Goal: Communication & Community: Answer question/provide support

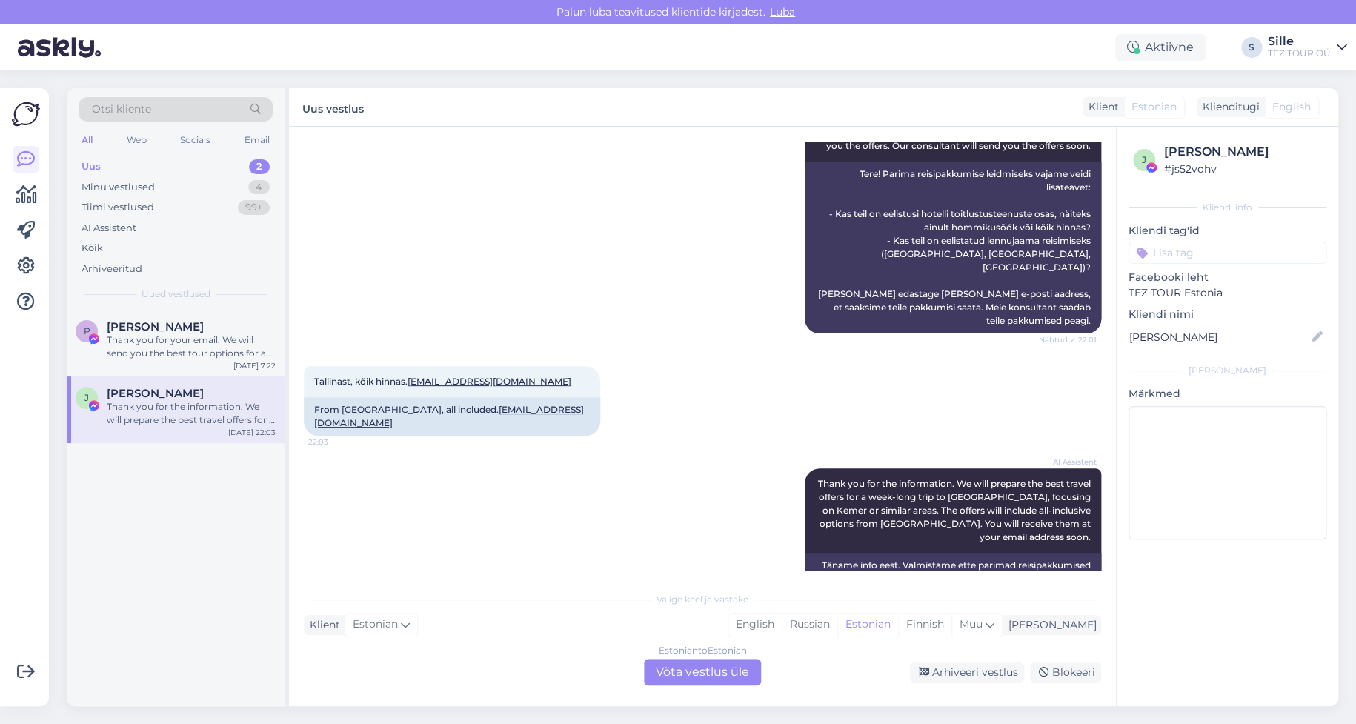
scroll to position [376, 0]
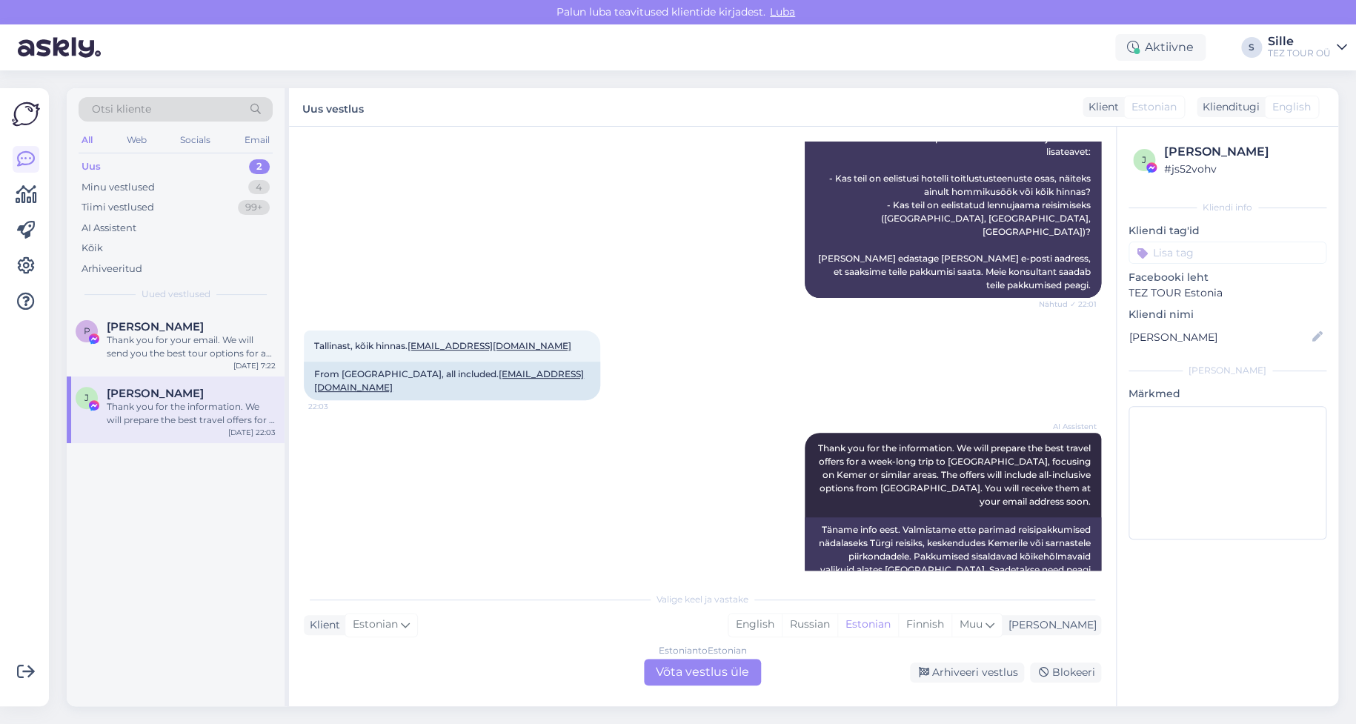
click at [697, 671] on div "Estonian to Estonian Võta vestlus üle" at bounding box center [702, 672] width 117 height 27
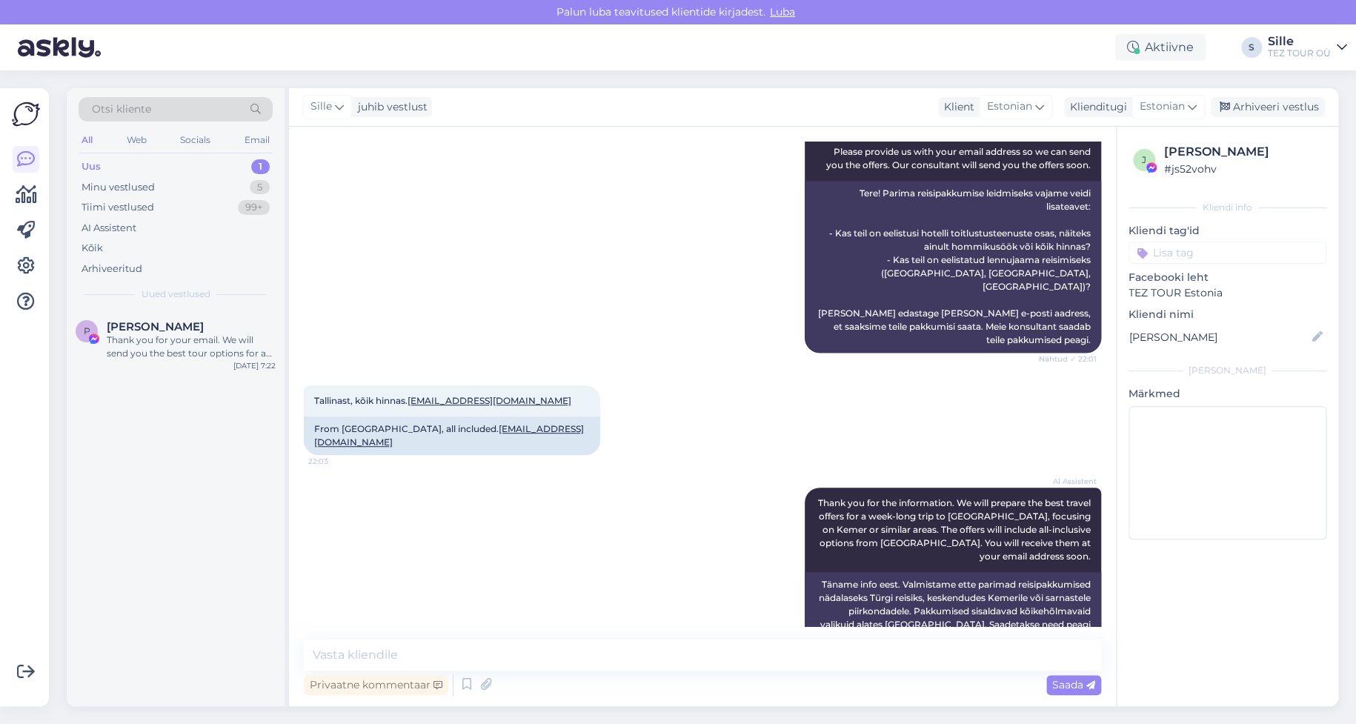
click at [1178, 253] on input at bounding box center [1227, 252] width 198 height 22
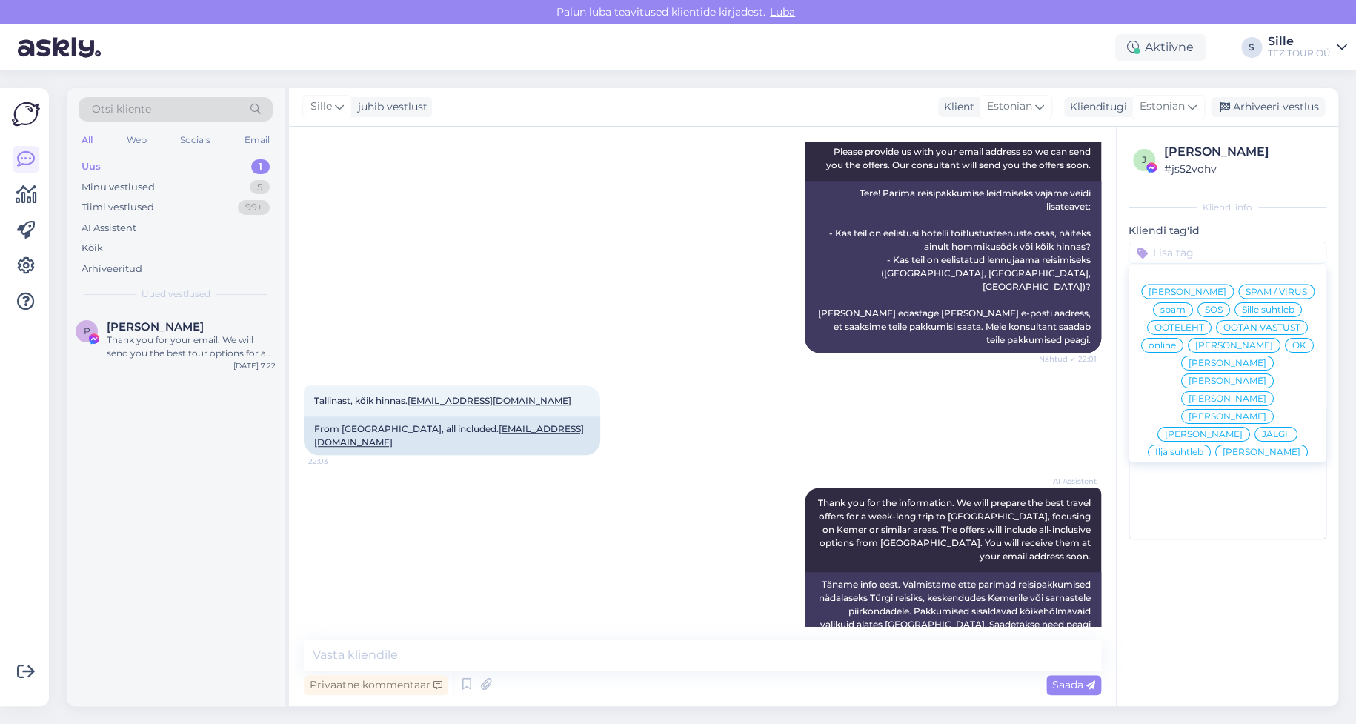
click at [1267, 306] on span "Sille suhtleb" at bounding box center [1267, 308] width 53 height 9
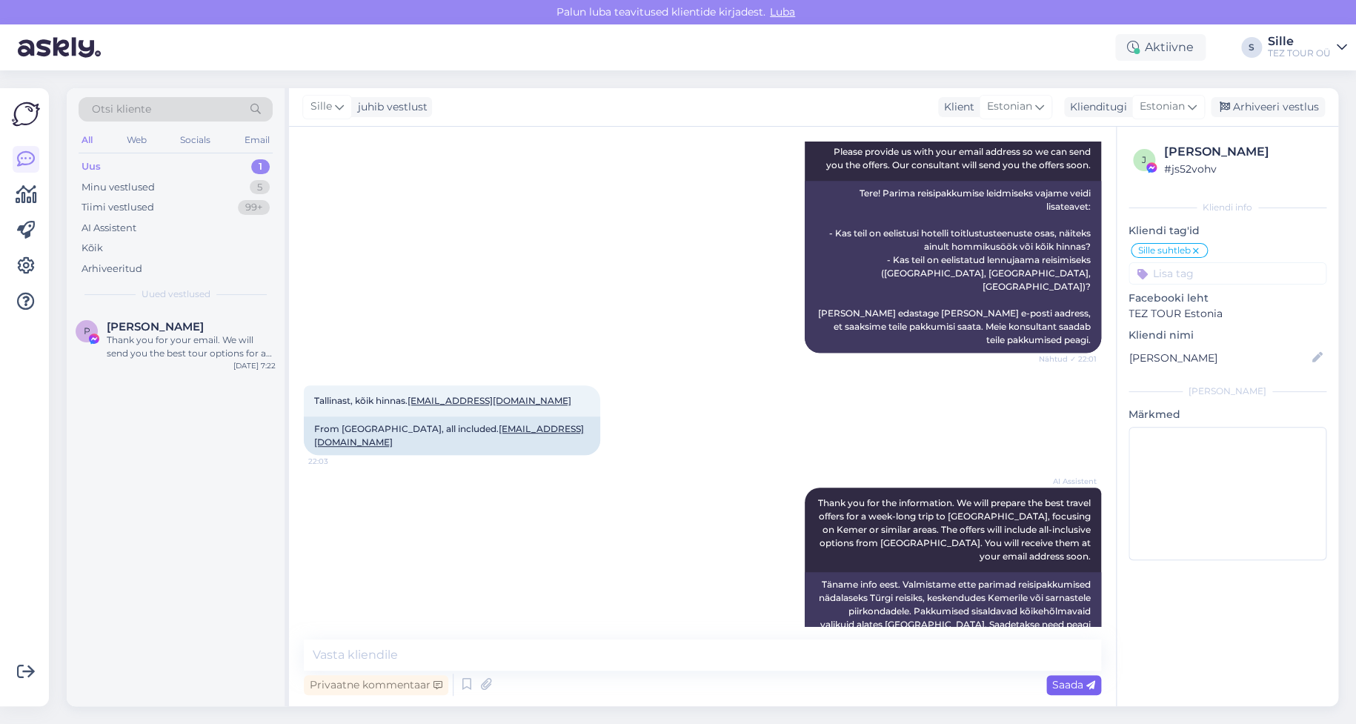
click at [1077, 683] on span "Saada" at bounding box center [1073, 684] width 43 height 13
click at [1078, 684] on span "Saada" at bounding box center [1073, 684] width 43 height 13
click at [582, 620] on div "AI Assistent Thank you for the information. We will prepare the best travel off…" at bounding box center [702, 569] width 797 height 196
click at [220, 347] on div "Thank you for your email. We will send you the best tour options for a 5-star h…" at bounding box center [191, 346] width 169 height 27
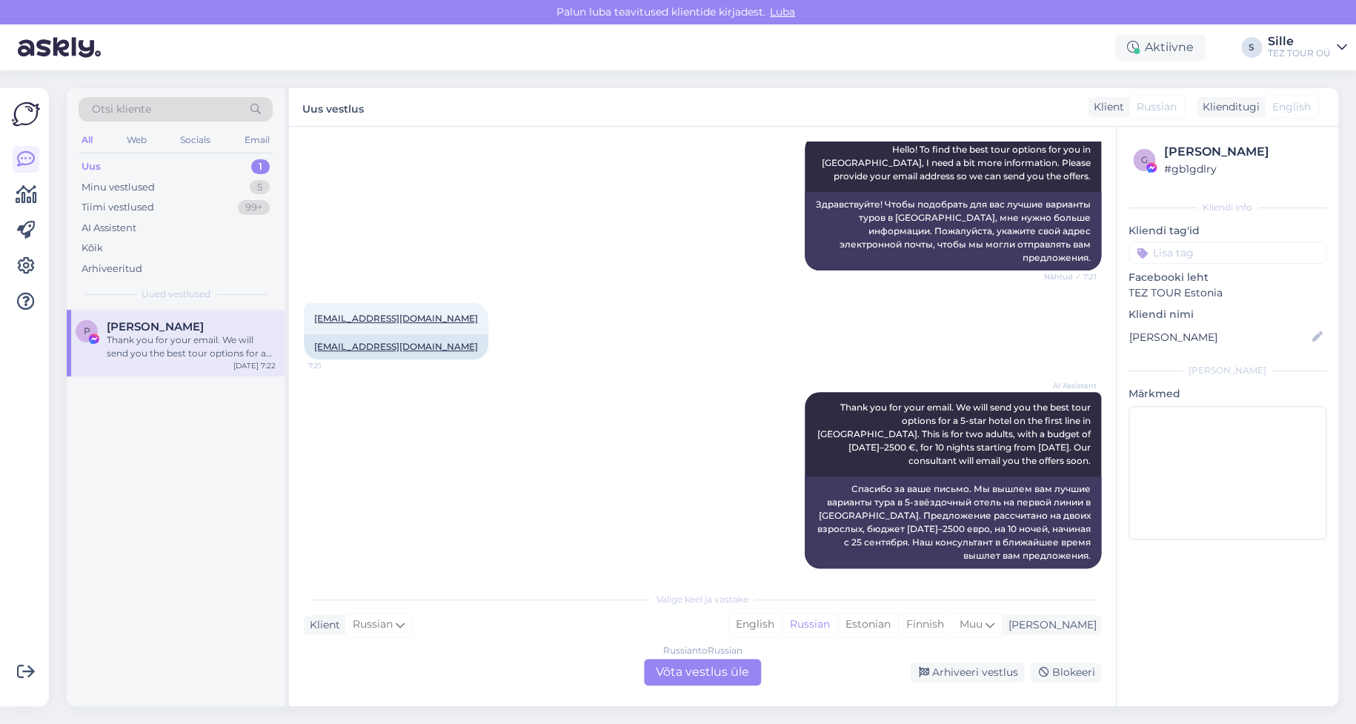
scroll to position [0, 0]
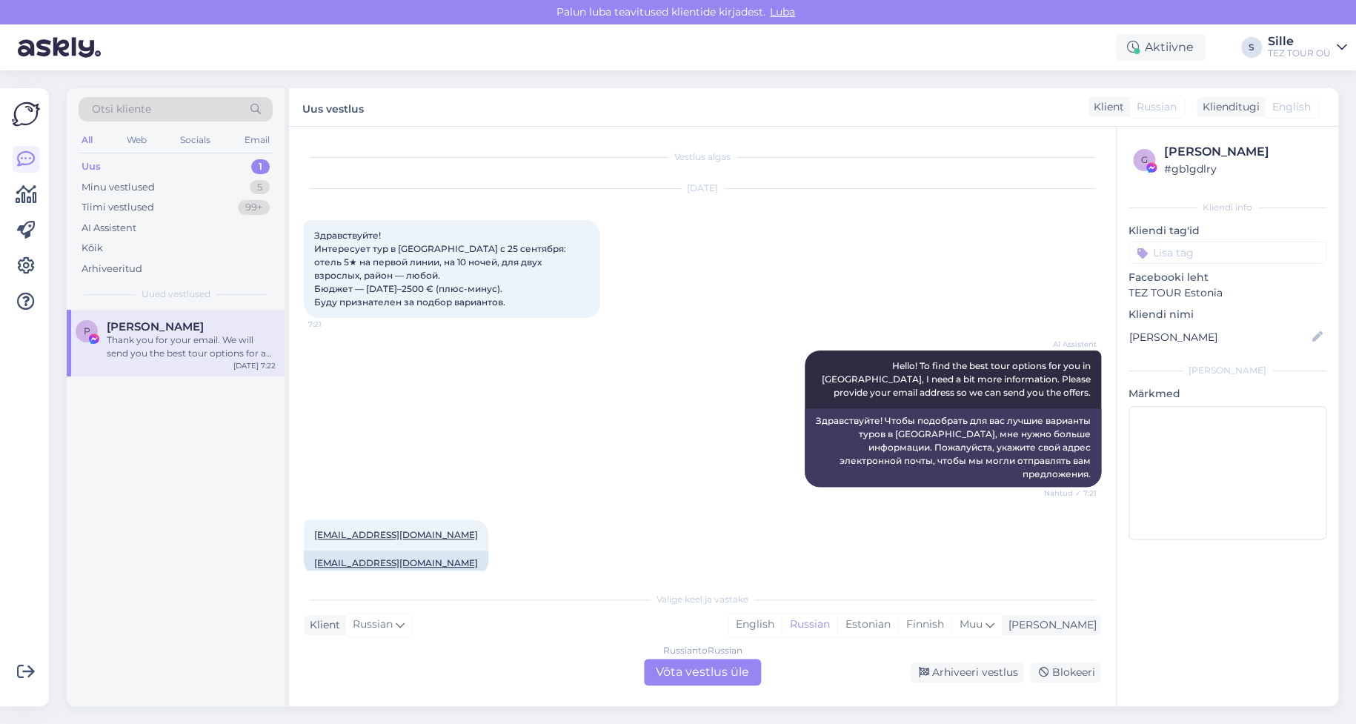
click at [694, 669] on div "Russian to Russian Võta vestlus üle" at bounding box center [702, 672] width 117 height 27
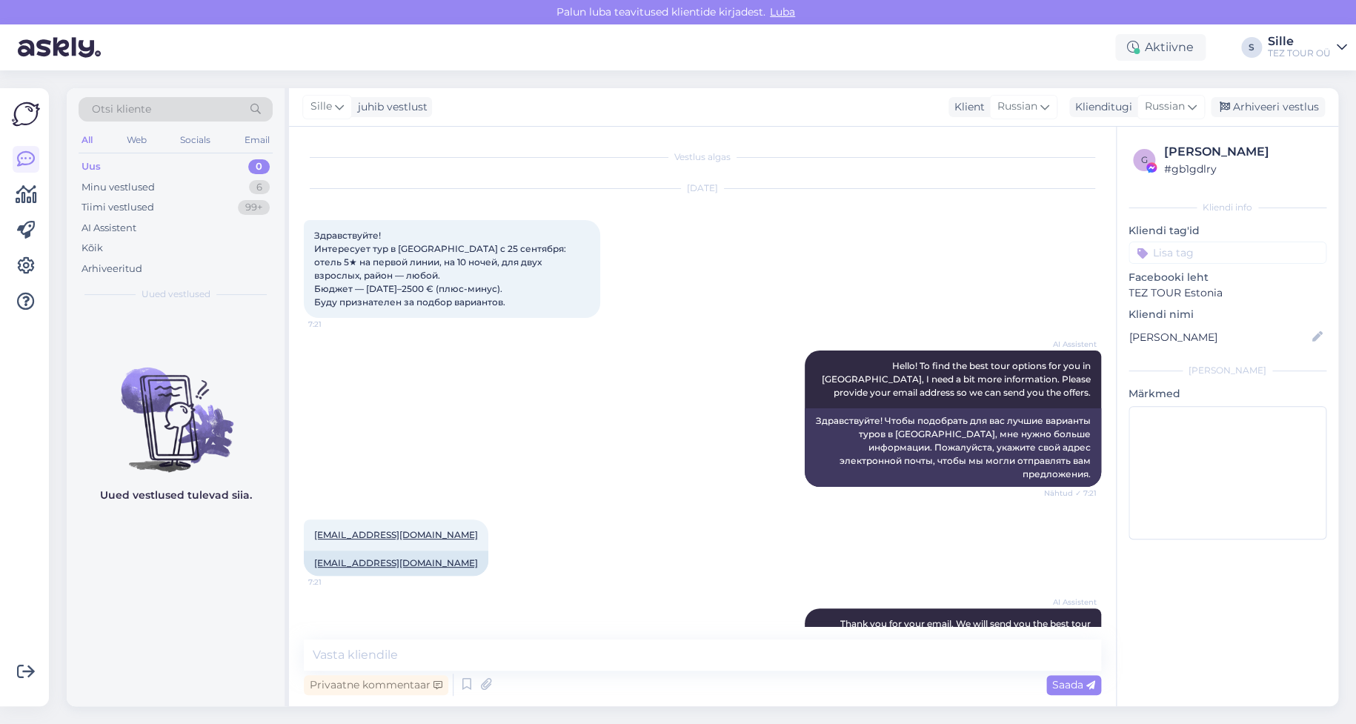
click at [1157, 251] on input at bounding box center [1227, 252] width 198 height 22
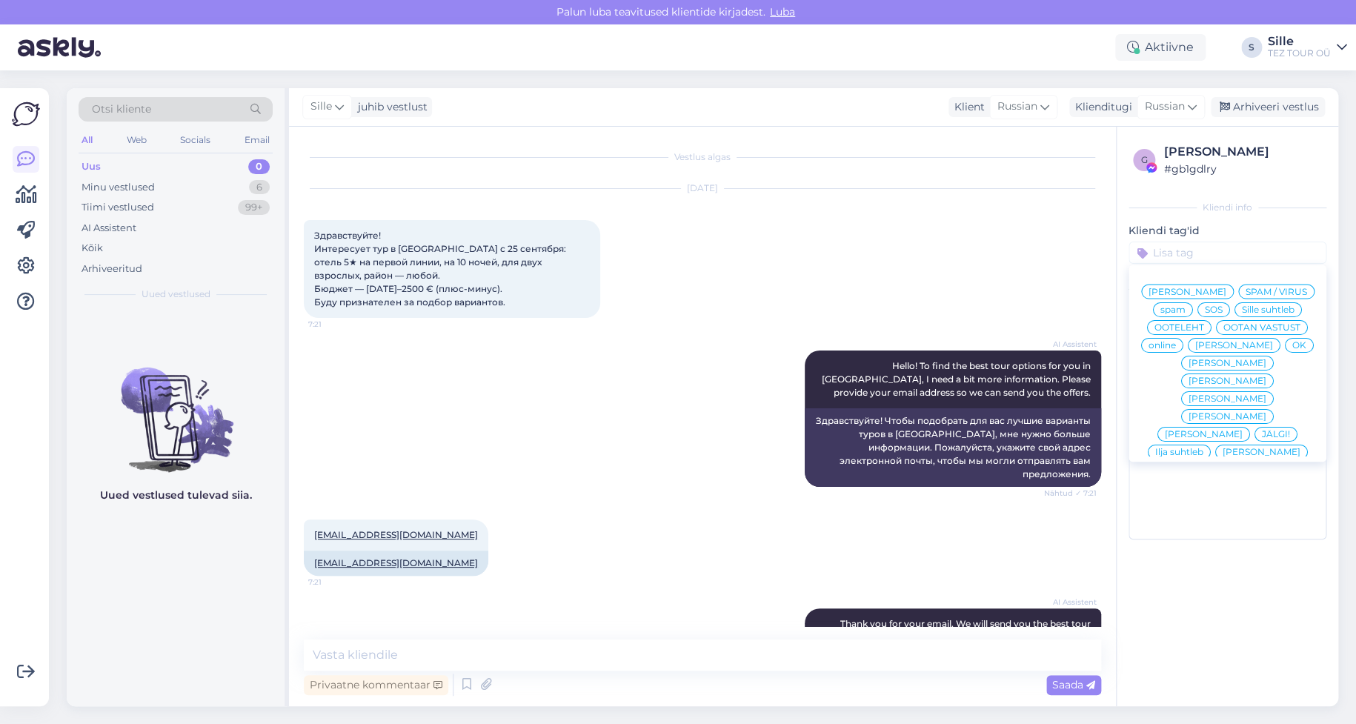
click at [1267, 306] on span "Sille suhtleb" at bounding box center [1267, 308] width 53 height 9
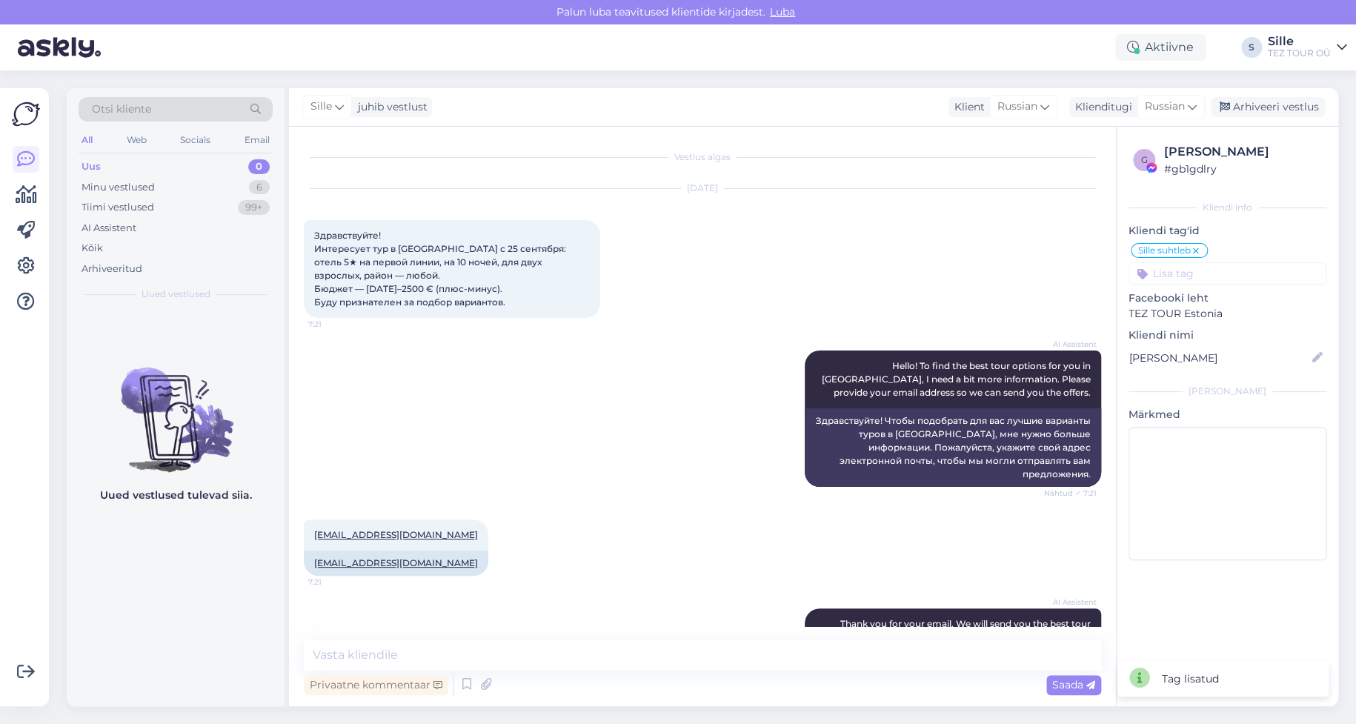
click at [659, 507] on div "[EMAIL_ADDRESS][DOMAIN_NAME] 7:21 [EMAIL_ADDRESS][DOMAIN_NAME]" at bounding box center [702, 547] width 797 height 89
click at [113, 185] on div "Minu vestlused" at bounding box center [117, 187] width 73 height 15
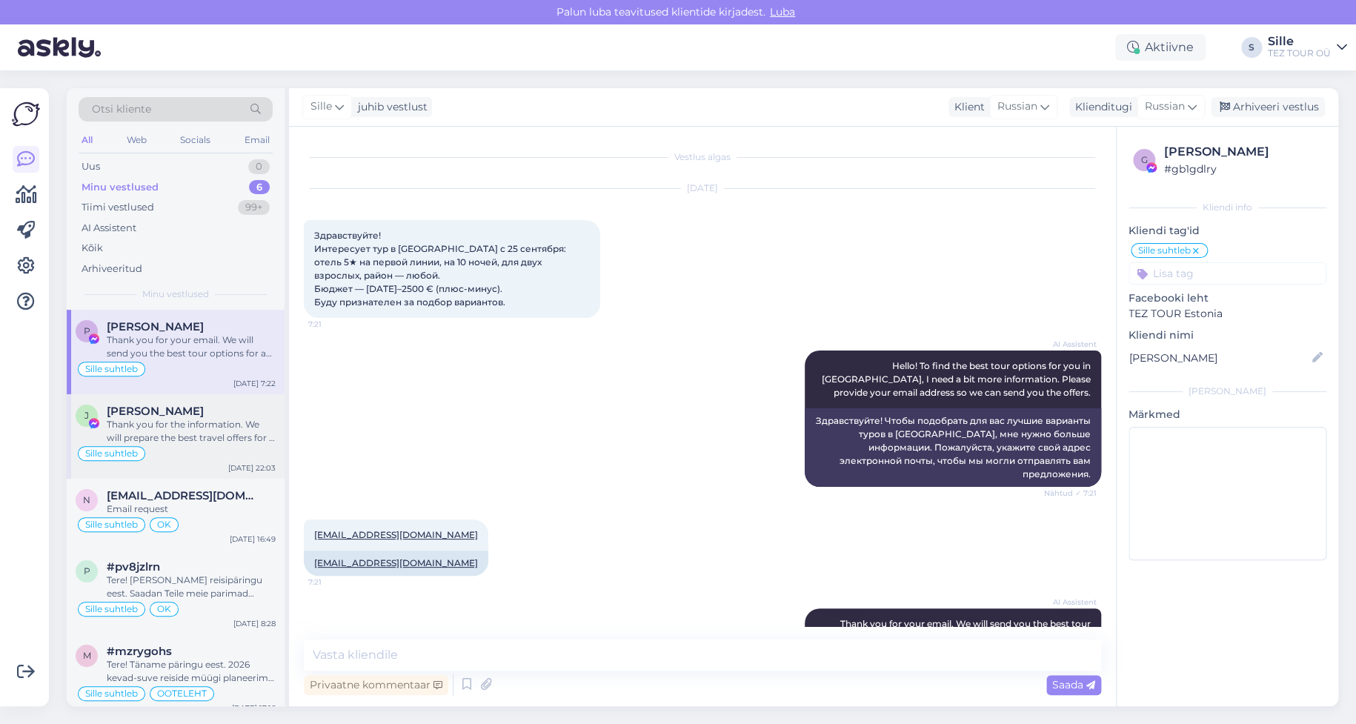
click at [162, 424] on div "Thank you for the information. We will prepare the best travel offers for a wee…" at bounding box center [191, 431] width 169 height 27
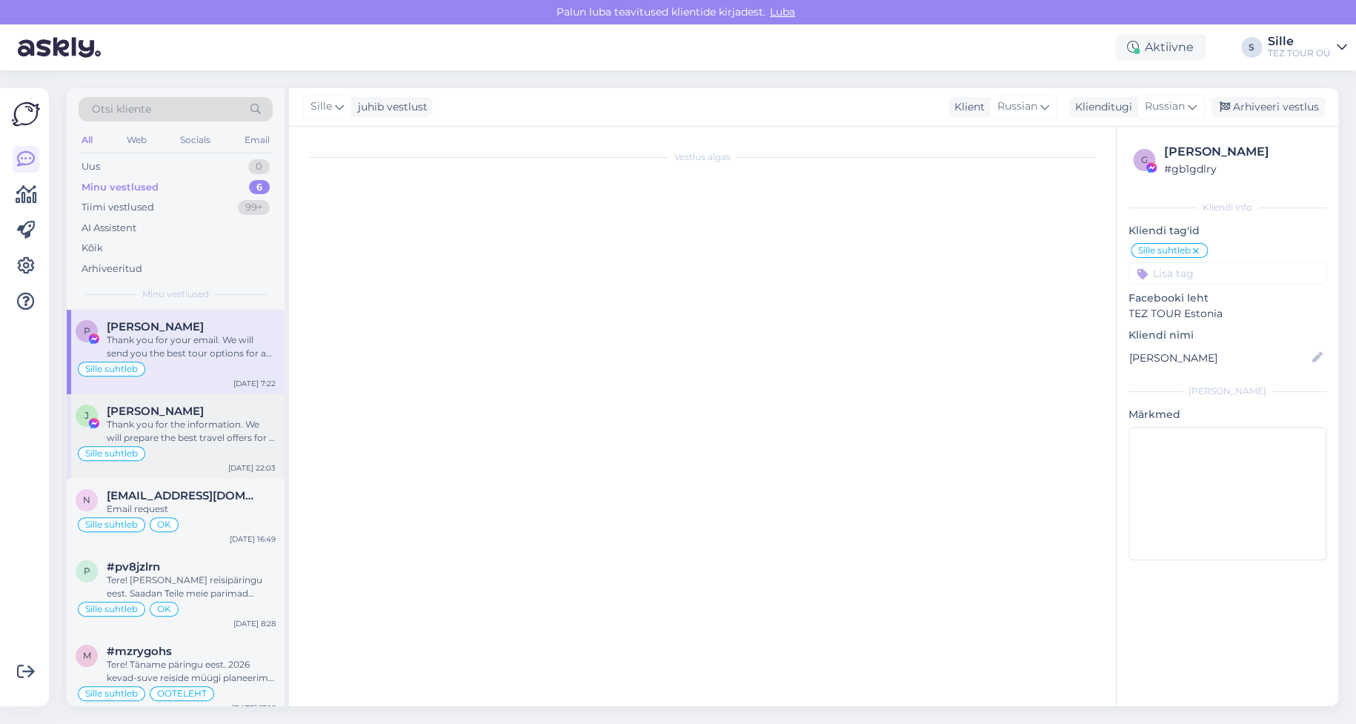
scroll to position [321, 0]
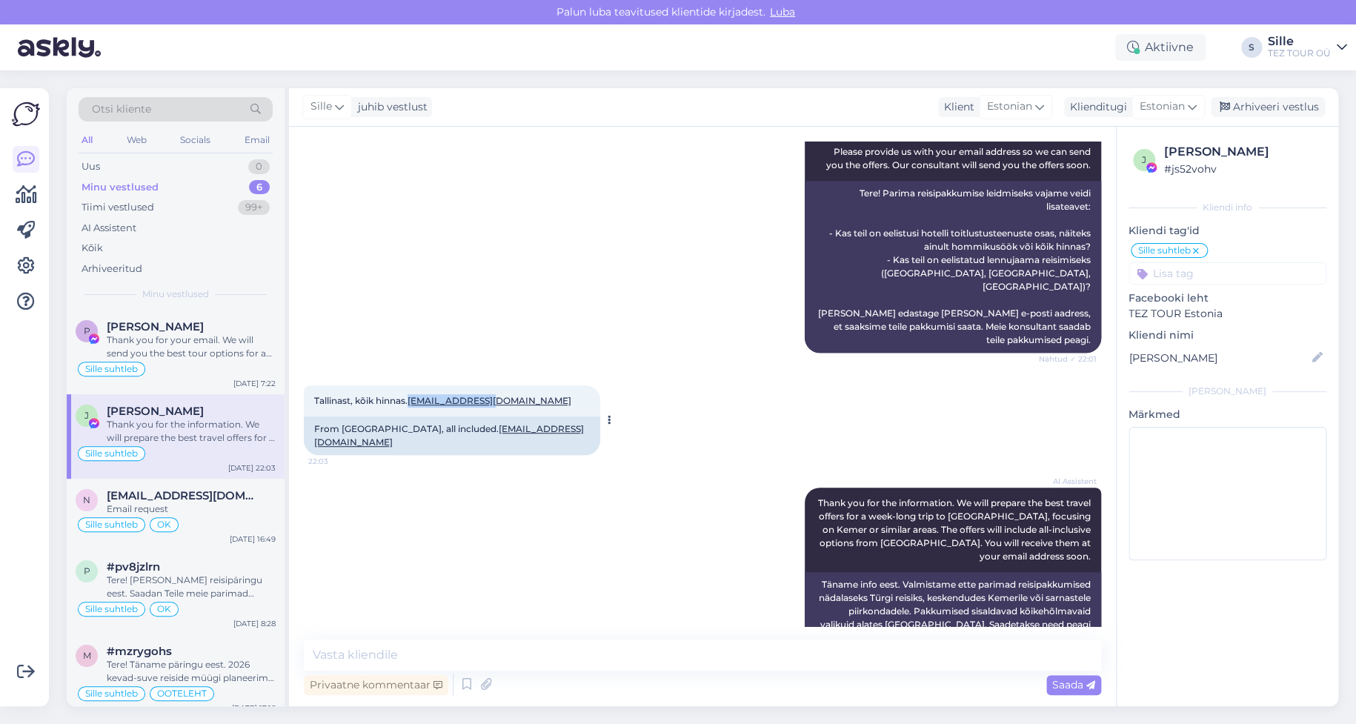
drag, startPoint x: 507, startPoint y: 370, endPoint x: 413, endPoint y: 378, distance: 93.7
click at [413, 385] on div "Tallinast, kõik hinnas. [EMAIL_ADDRESS][DOMAIN_NAME] 22:03" at bounding box center [452, 400] width 296 height 31
copy link "[EMAIL_ADDRESS][DOMAIN_NAME]"
click at [615, 627] on div "Vestlus algas [DATE] Tere! Soovin nädalast reisi Türgisse. Kuupäevad on paindli…" at bounding box center [702, 416] width 827 height 579
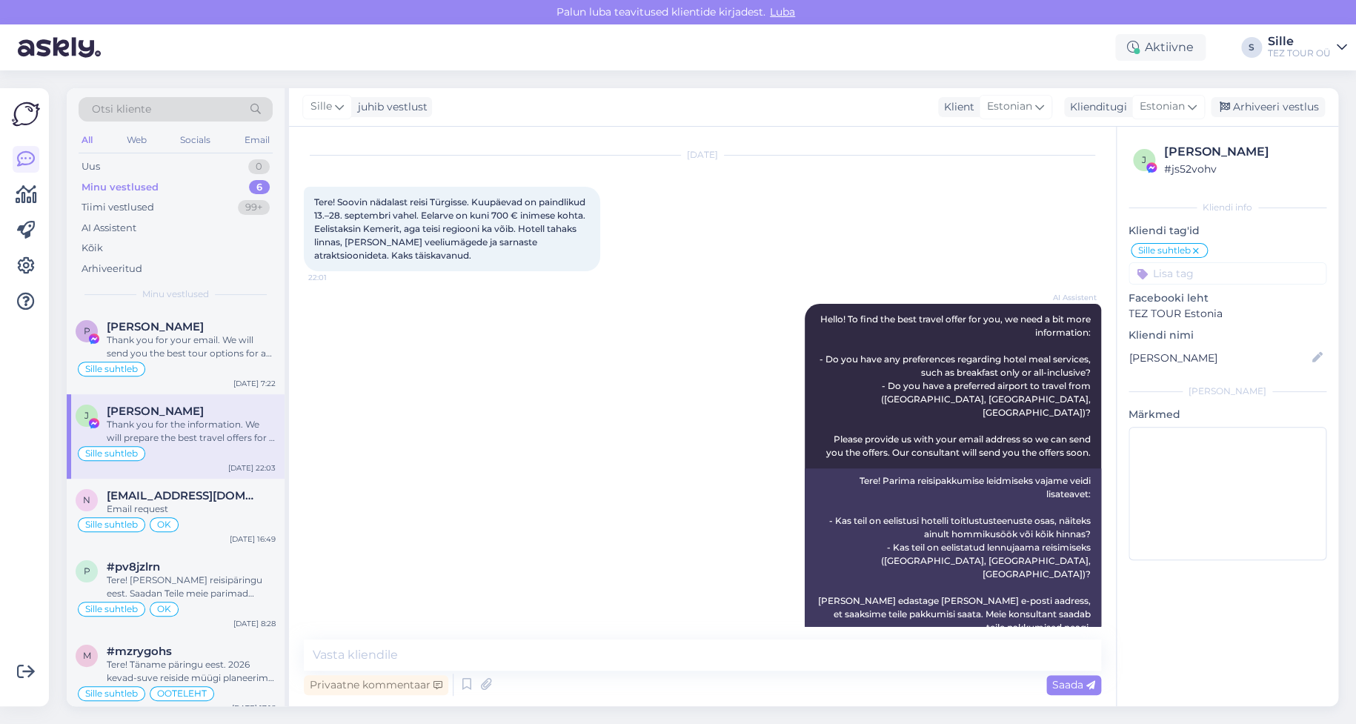
scroll to position [0, 0]
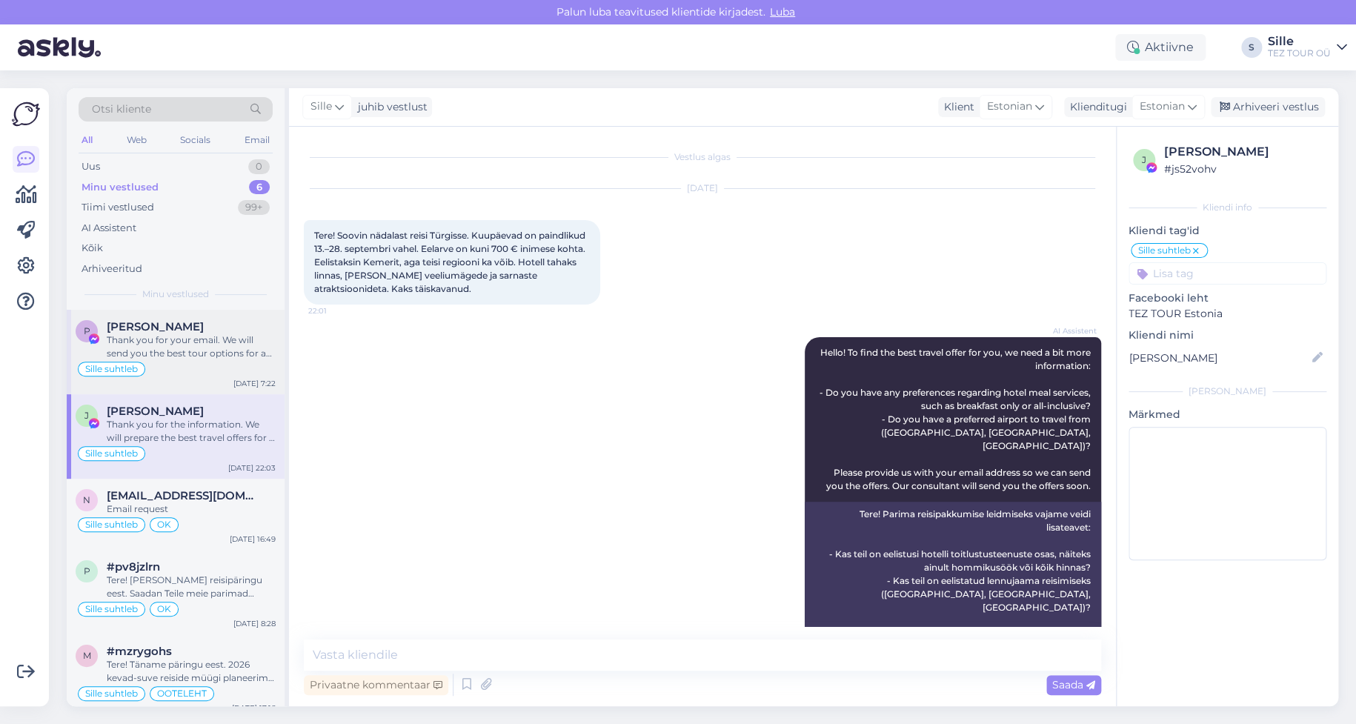
click at [179, 354] on div "Thank you for your email. We will send you the best tour options for a 5-star h…" at bounding box center [191, 346] width 169 height 27
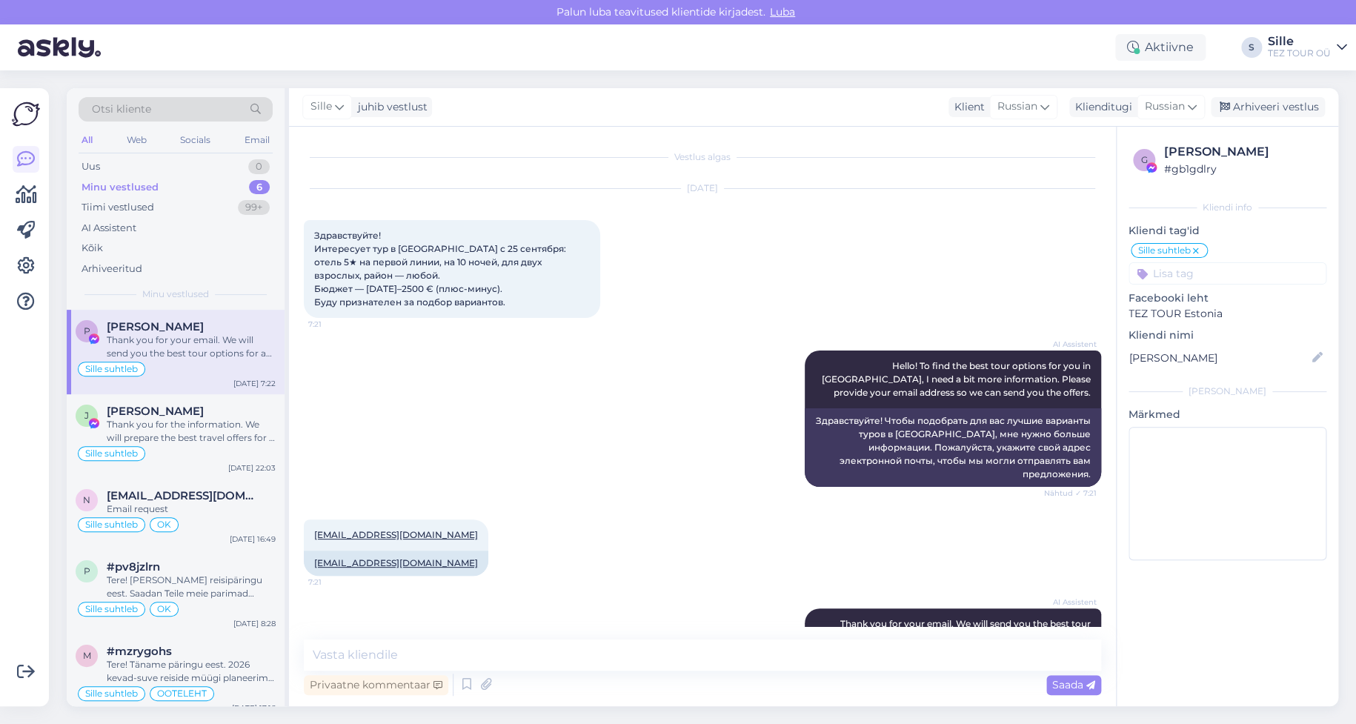
scroll to position [161, 0]
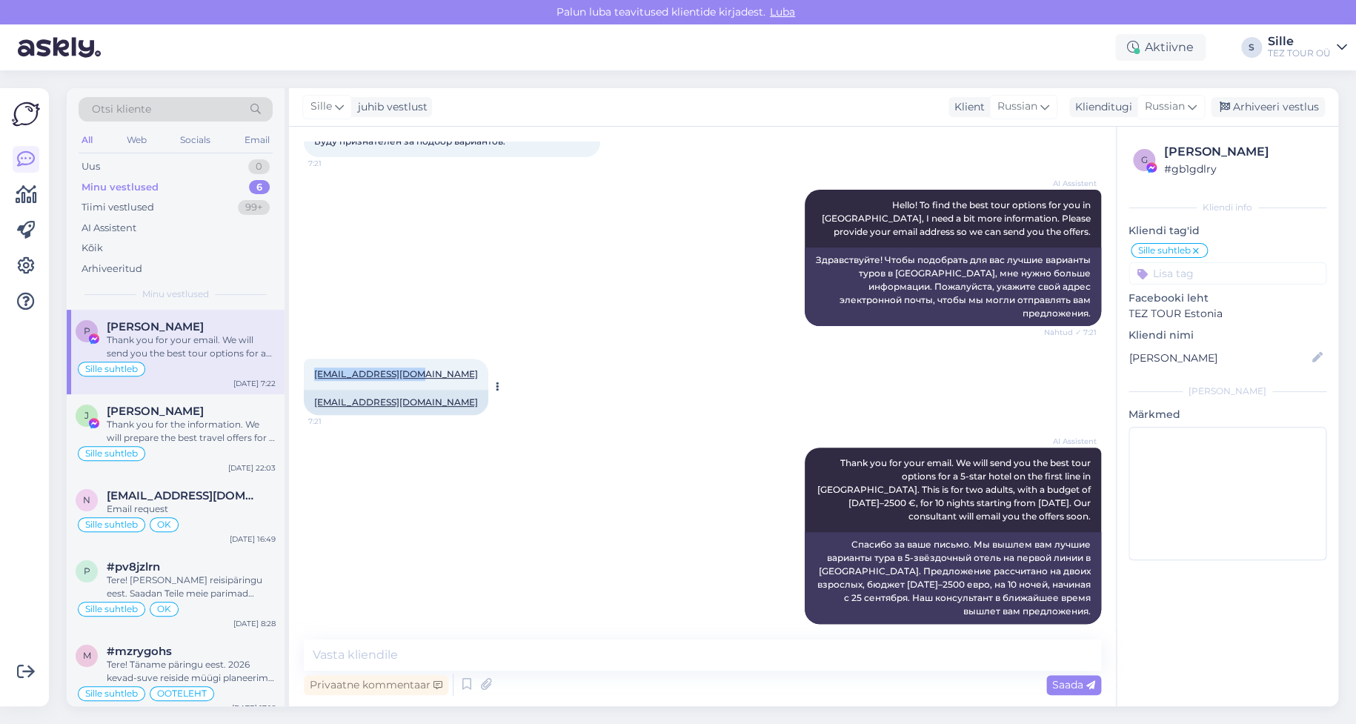
drag, startPoint x: 328, startPoint y: 353, endPoint x: 419, endPoint y: 355, distance: 90.4
click at [419, 359] on div "[EMAIL_ADDRESS][DOMAIN_NAME] 7:21" at bounding box center [396, 374] width 184 height 31
copy link "[EMAIL_ADDRESS][DOMAIN_NAME]"
drag, startPoint x: 1353, startPoint y: 605, endPoint x: 1339, endPoint y: 621, distance: 21.5
click at [1348, 610] on div "Otsi kliente All Web Socials Email Uus 0 Minu vestlused 6 Tiimi vestlused 99+ A…" at bounding box center [707, 396] width 1298 height 653
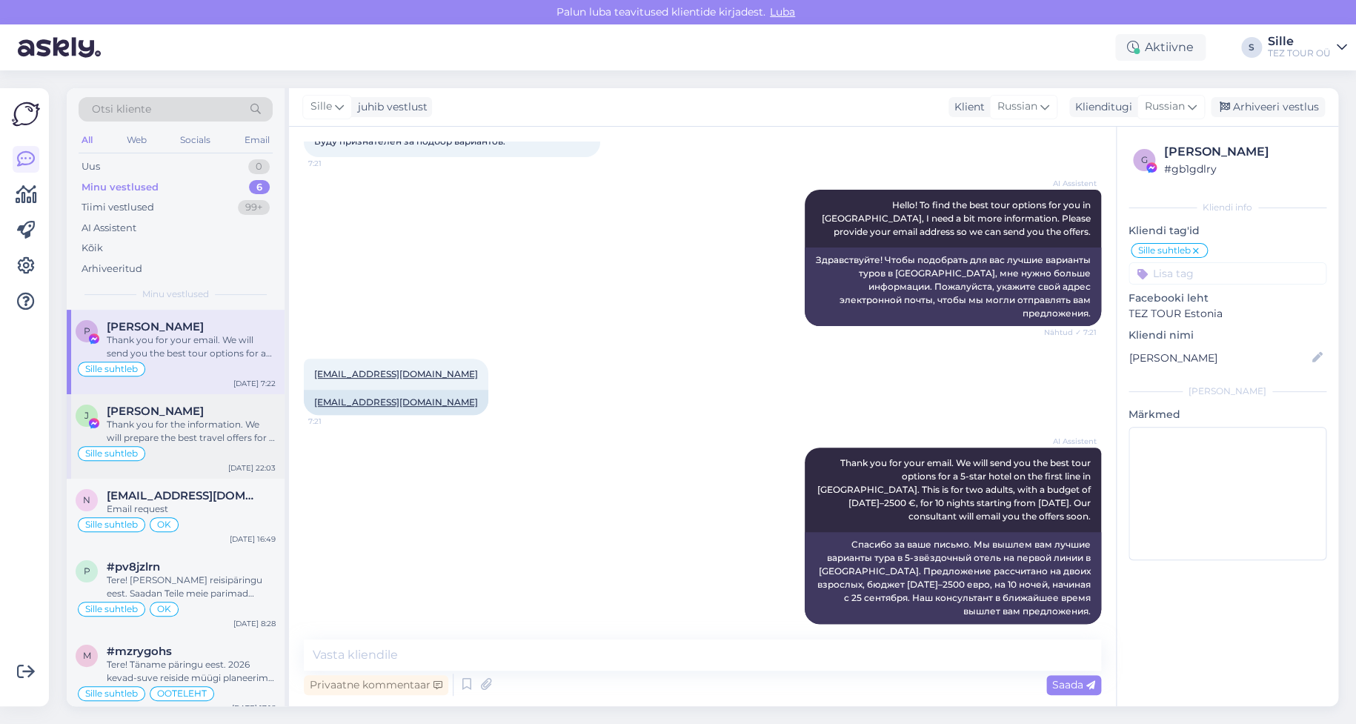
click at [153, 421] on div "Thank you for the information. We will prepare the best travel offers for a wee…" at bounding box center [191, 431] width 169 height 27
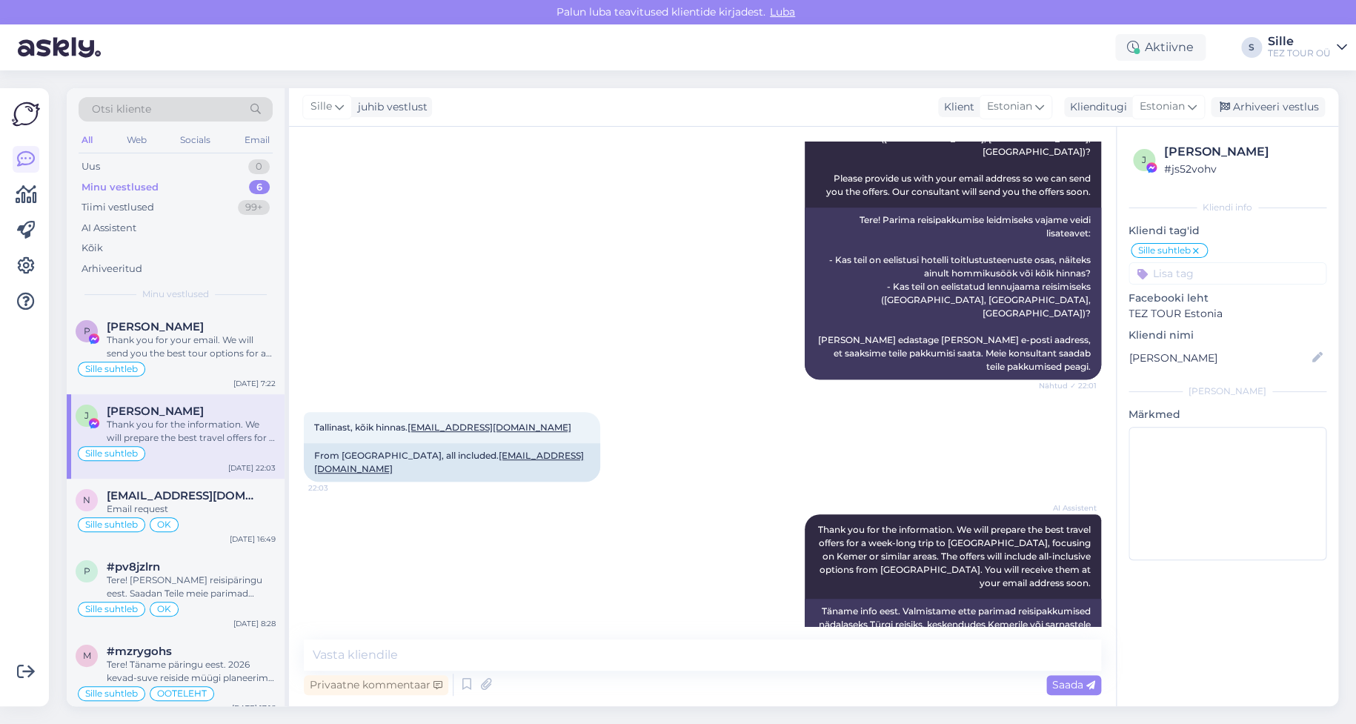
scroll to position [321, 0]
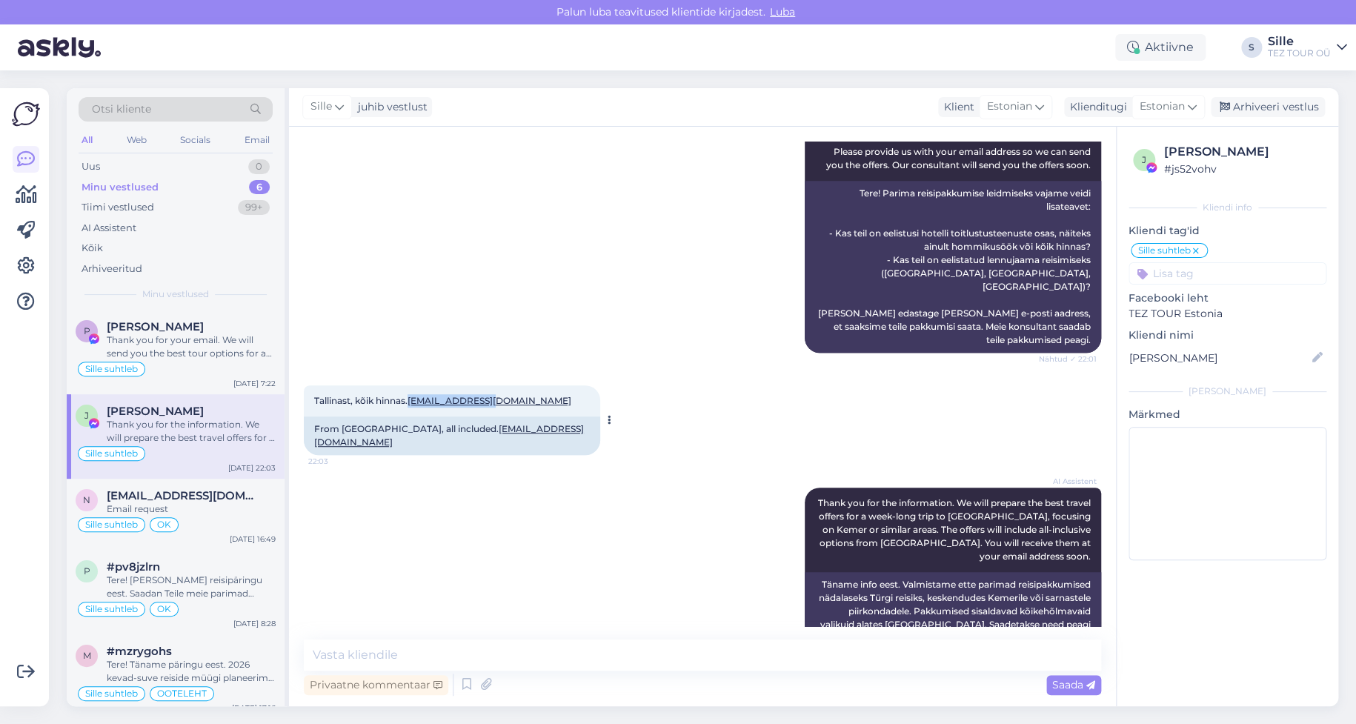
drag, startPoint x: 410, startPoint y: 367, endPoint x: 516, endPoint y: 381, distance: 106.8
click at [512, 385] on div "Tallinast, kõik hinnas. [EMAIL_ADDRESS][DOMAIN_NAME] 22:03" at bounding box center [452, 400] width 296 height 31
copy span "[EMAIL_ADDRESS][DOMAIN_NAME]"
click at [1178, 266] on input at bounding box center [1227, 273] width 198 height 22
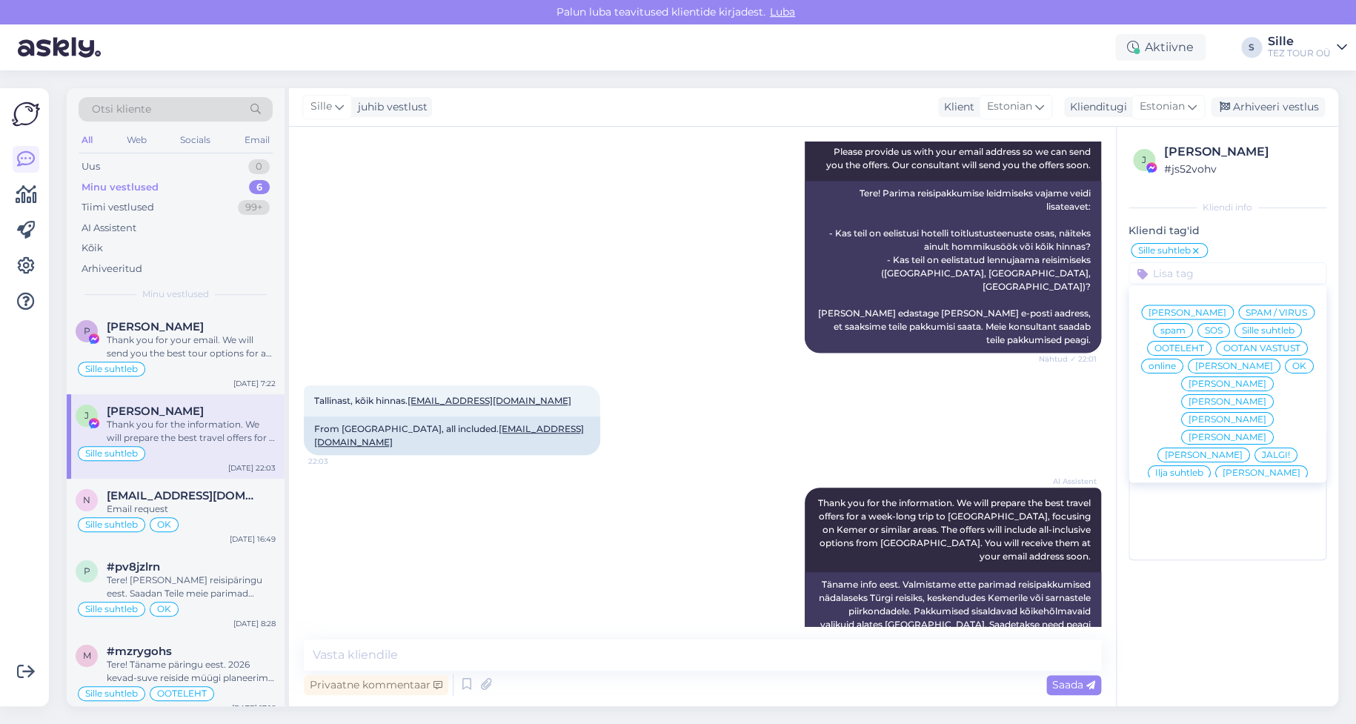
click at [1292, 365] on span "OK" at bounding box center [1299, 365] width 14 height 9
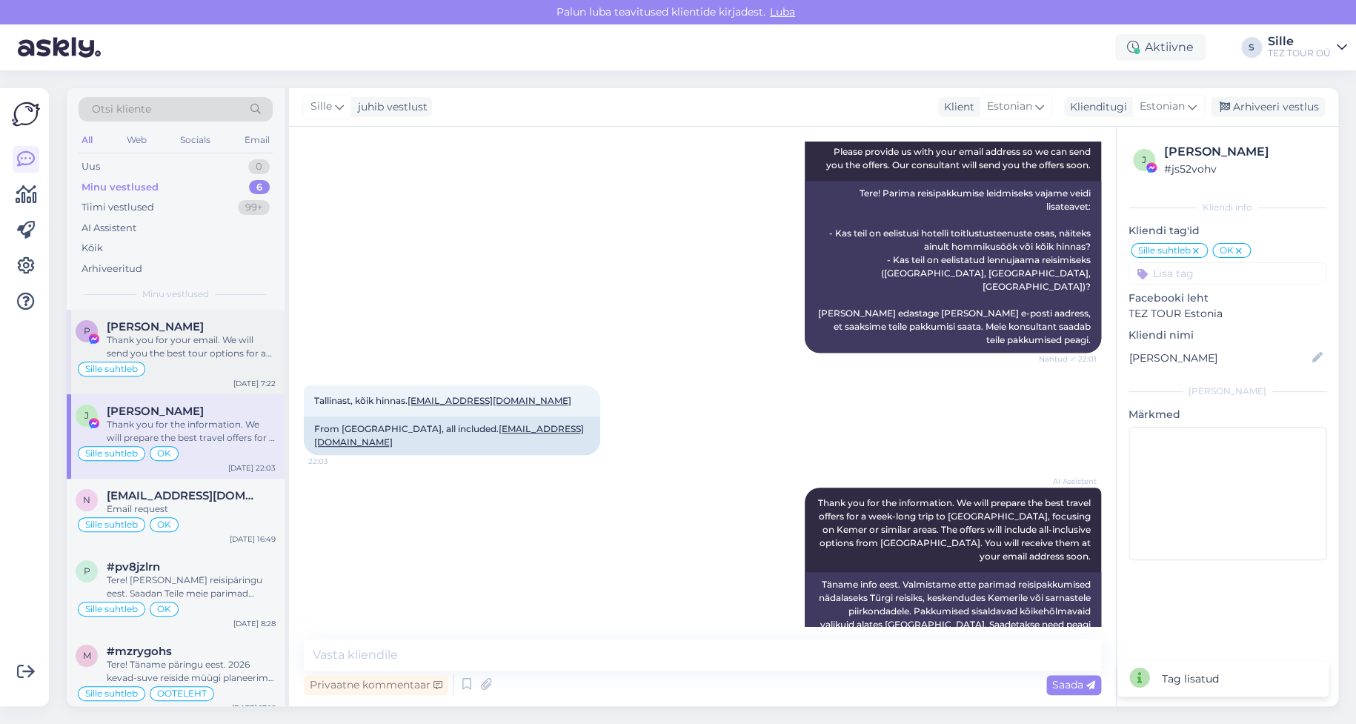
click at [176, 356] on div "Thank you for your email. We will send you the best tour options for a 5-star h…" at bounding box center [191, 346] width 169 height 27
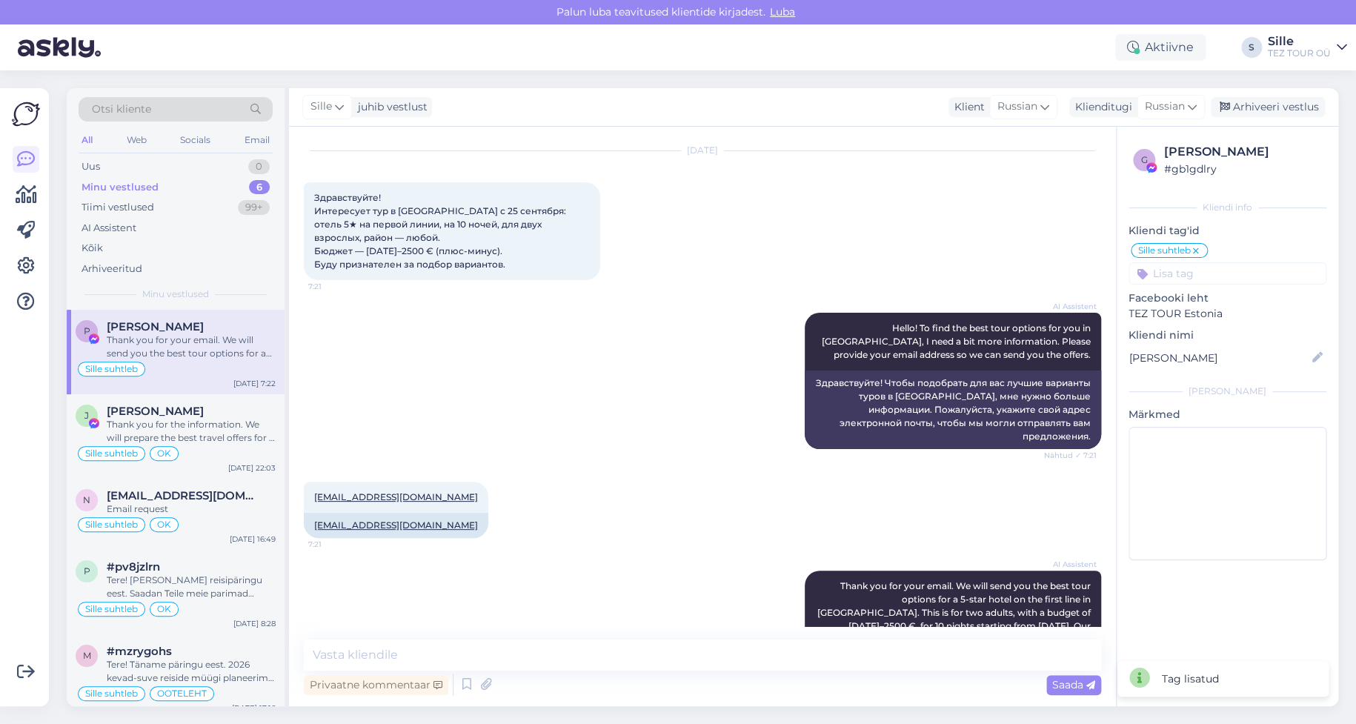
scroll to position [0, 0]
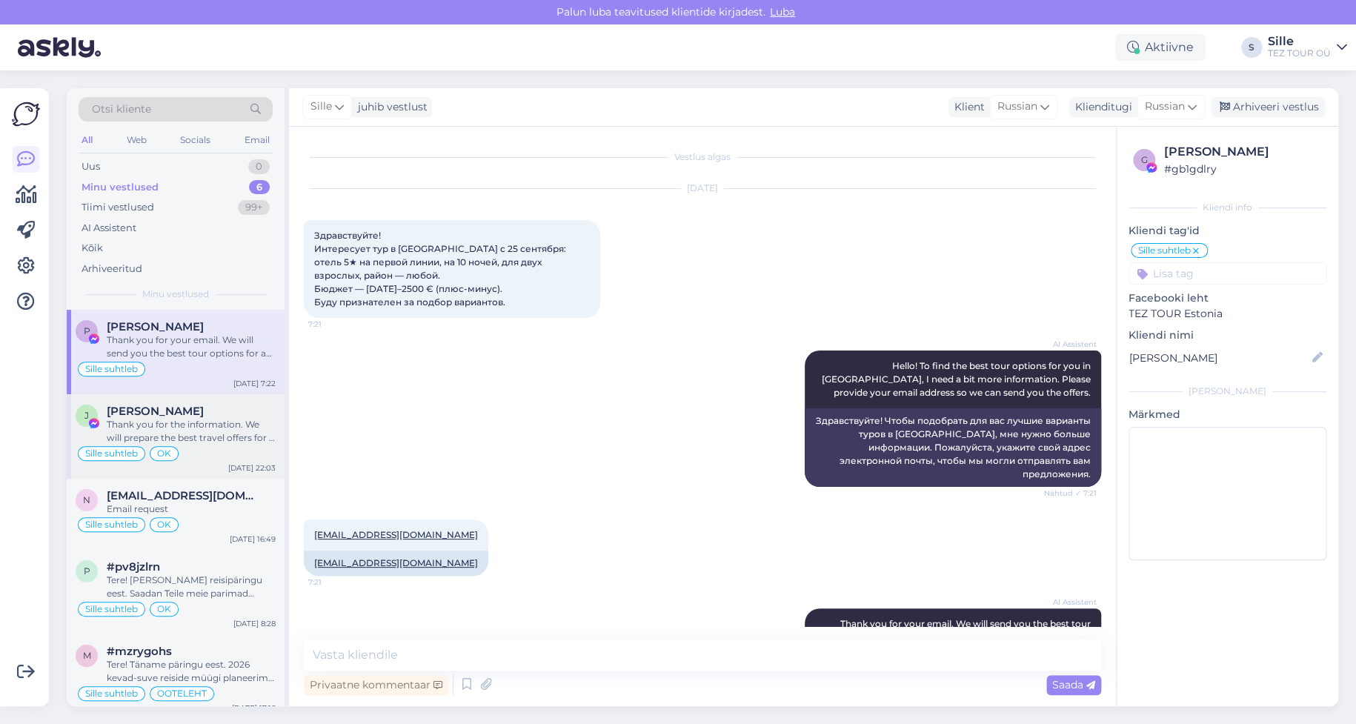
click at [217, 429] on div "Thank you for the information. We will prepare the best travel offers for a wee…" at bounding box center [191, 431] width 169 height 27
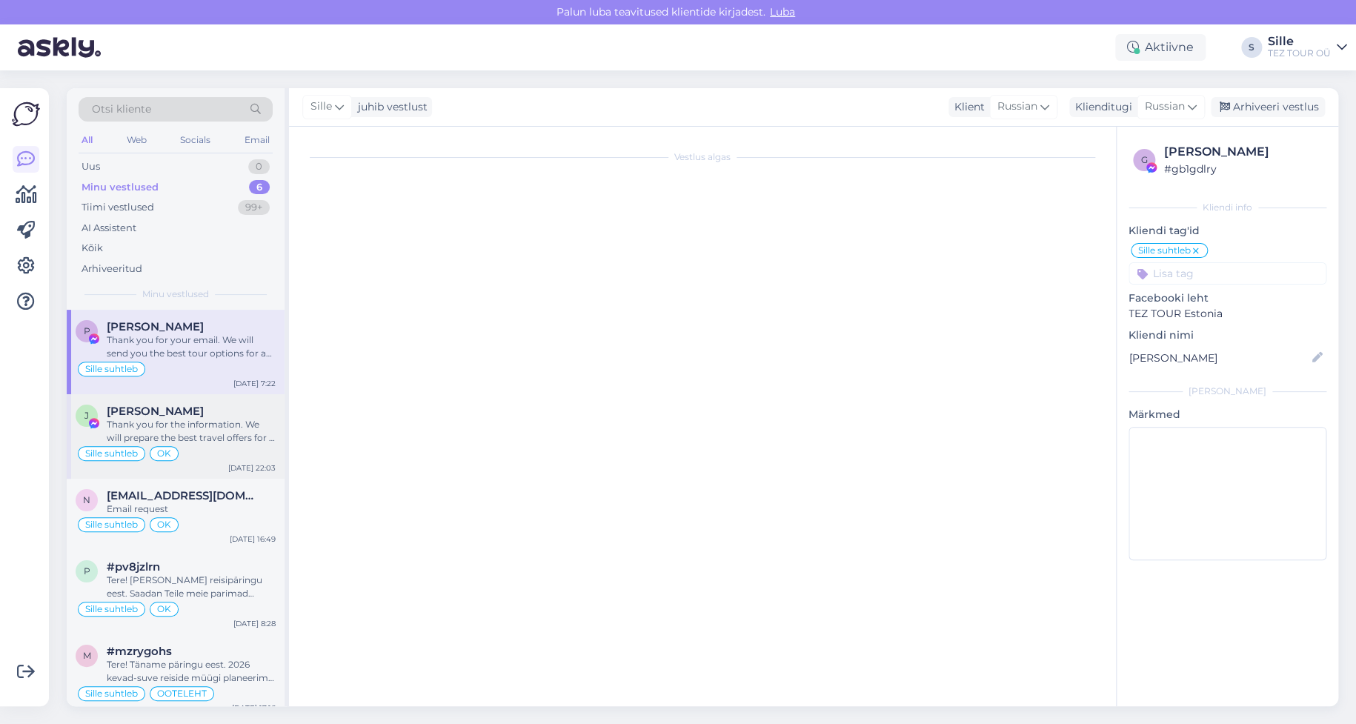
scroll to position [321, 0]
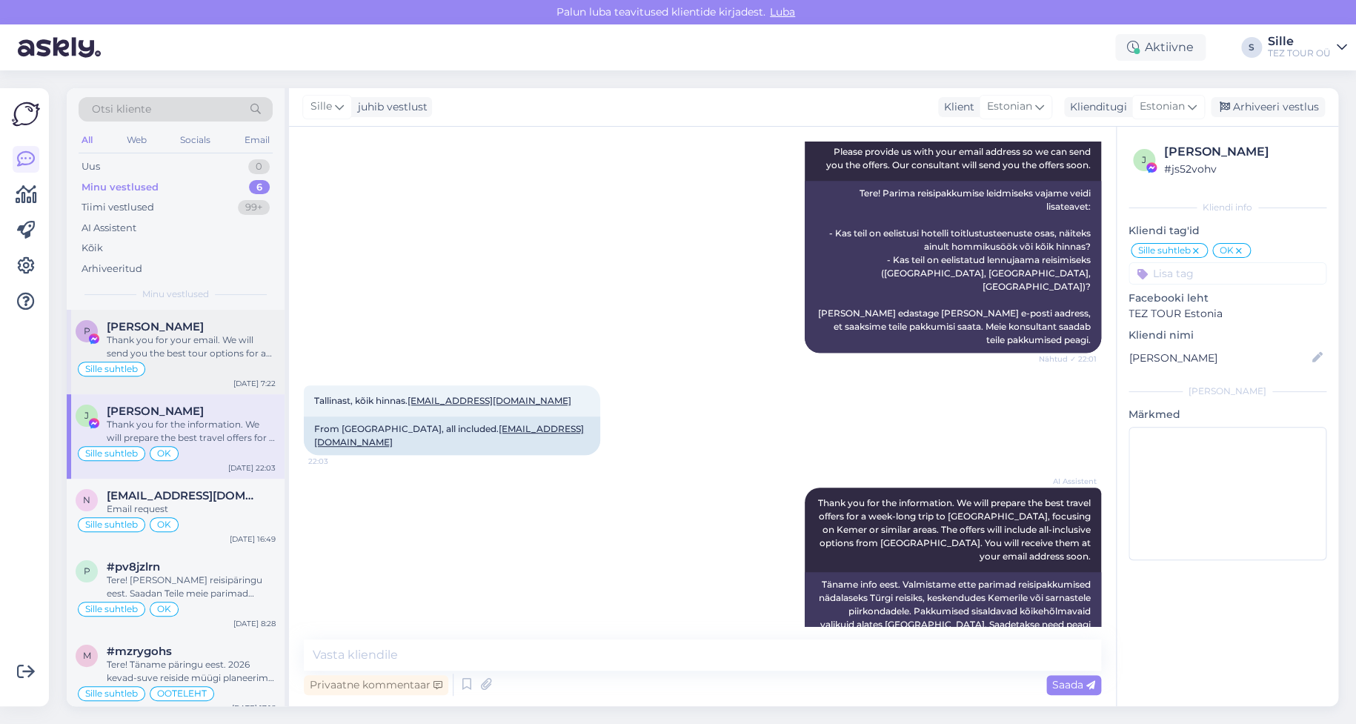
click at [188, 355] on div "Thank you for your email. We will send you the best tour options for a 5-star h…" at bounding box center [191, 346] width 169 height 27
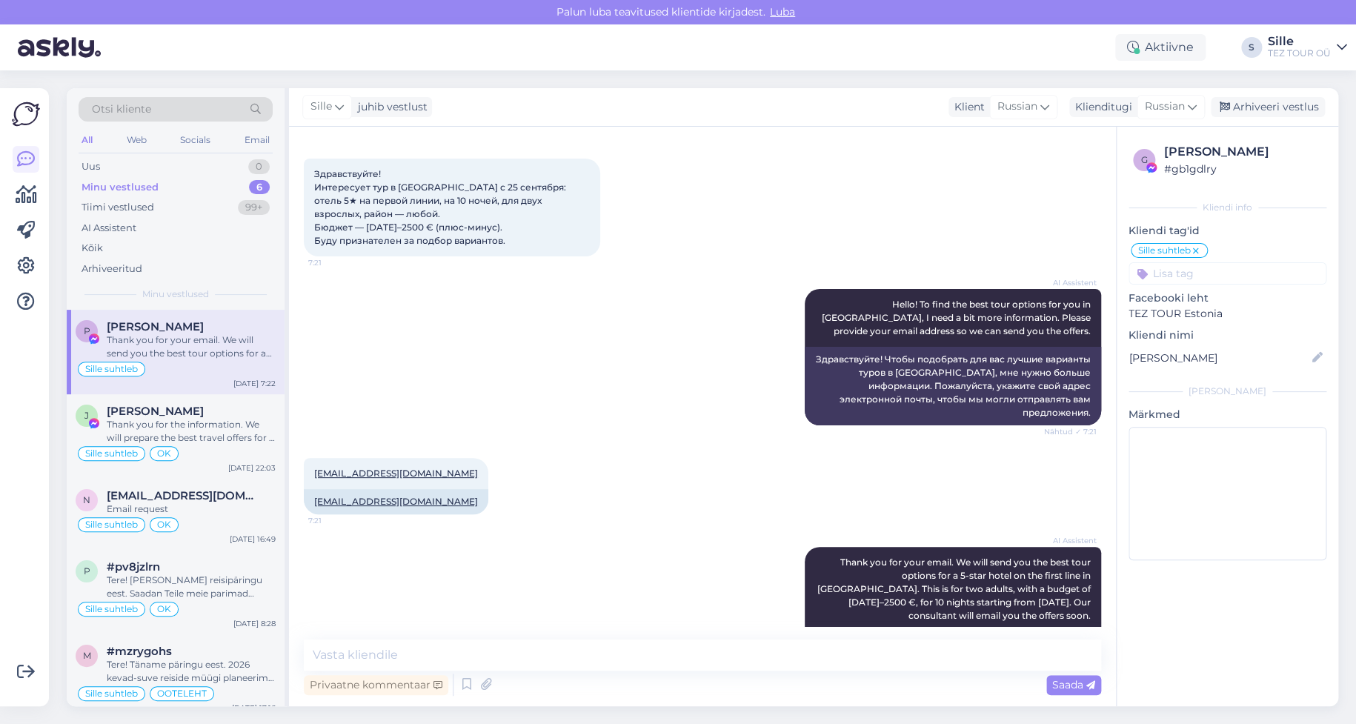
scroll to position [0, 0]
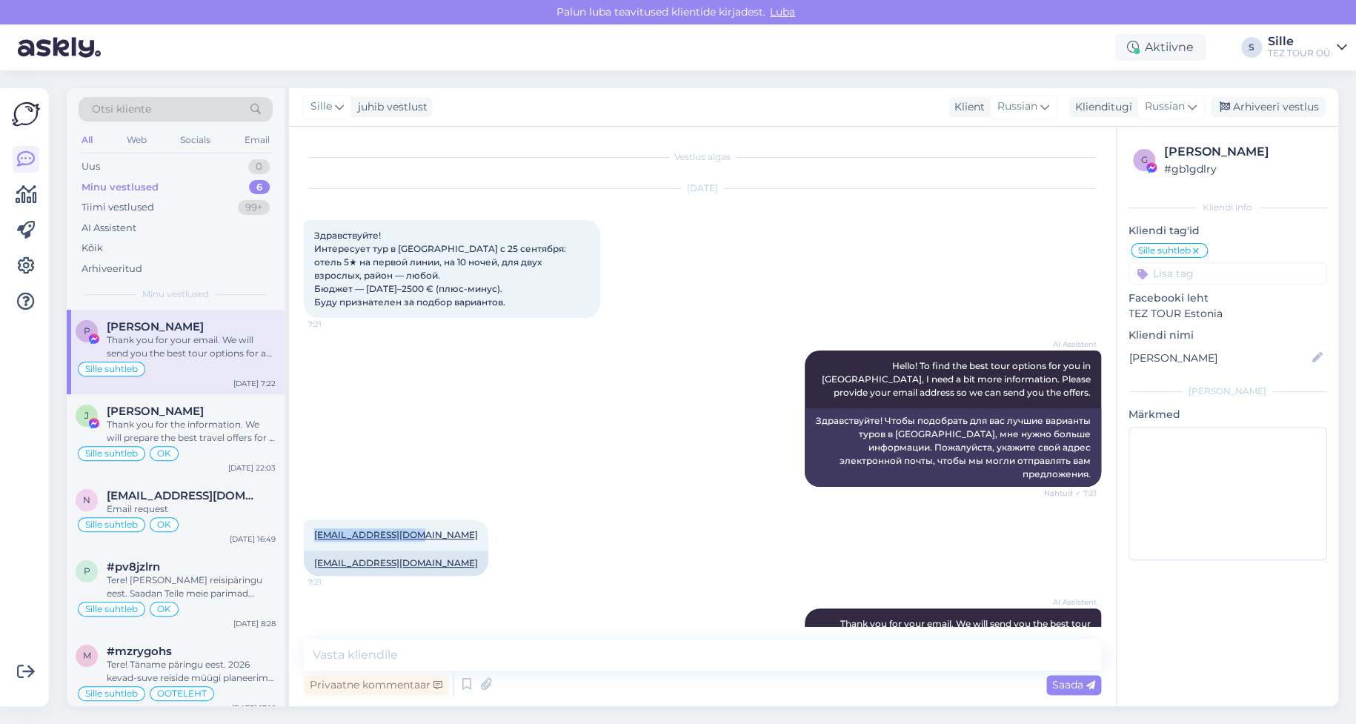
drag, startPoint x: 307, startPoint y: 518, endPoint x: 499, endPoint y: 519, distance: 191.8
click at [484, 513] on div "[EMAIL_ADDRESS][DOMAIN_NAME] 7:21 [EMAIL_ADDRESS][DOMAIN_NAME]" at bounding box center [702, 547] width 797 height 89
click at [206, 351] on div "Thank you for your email. We will send you the best tour options for a 5-star h…" at bounding box center [191, 346] width 169 height 27
drag, startPoint x: 311, startPoint y: 519, endPoint x: 419, endPoint y: 513, distance: 108.3
click at [419, 519] on div "[EMAIL_ADDRESS][DOMAIN_NAME] 7:21" at bounding box center [396, 534] width 184 height 31
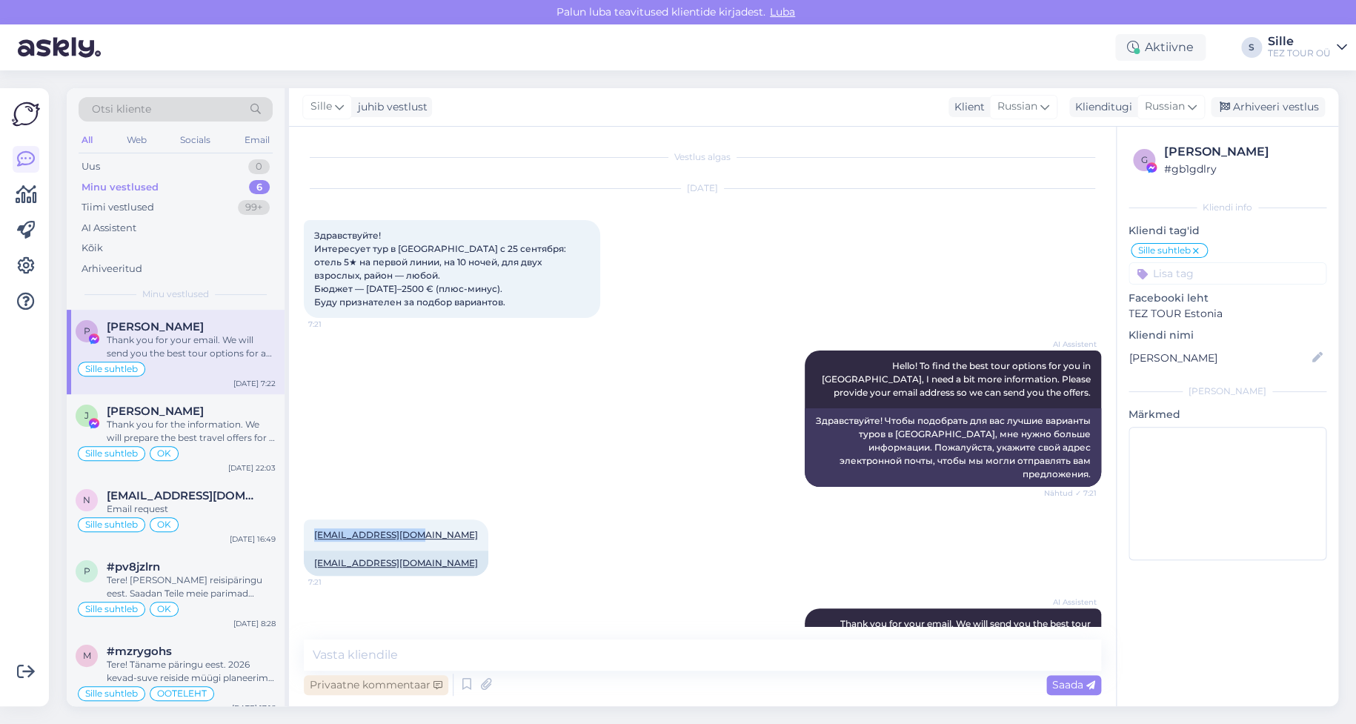
copy link "[EMAIL_ADDRESS][DOMAIN_NAME]"
drag, startPoint x: 161, startPoint y: 164, endPoint x: 168, endPoint y: 178, distance: 14.9
click at [161, 164] on div "Uus 2" at bounding box center [176, 166] width 194 height 21
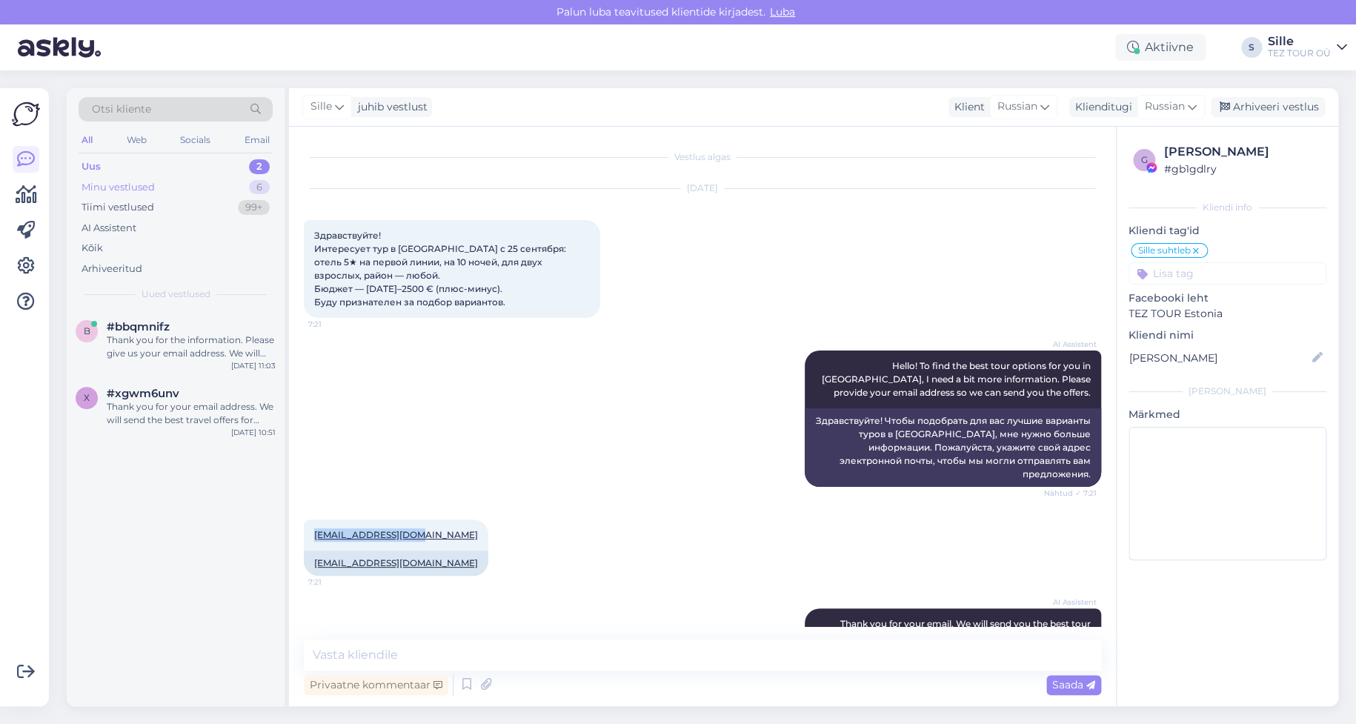
click at [144, 187] on div "Minu vestlused" at bounding box center [117, 187] width 73 height 15
